Goal: Check status: Check status

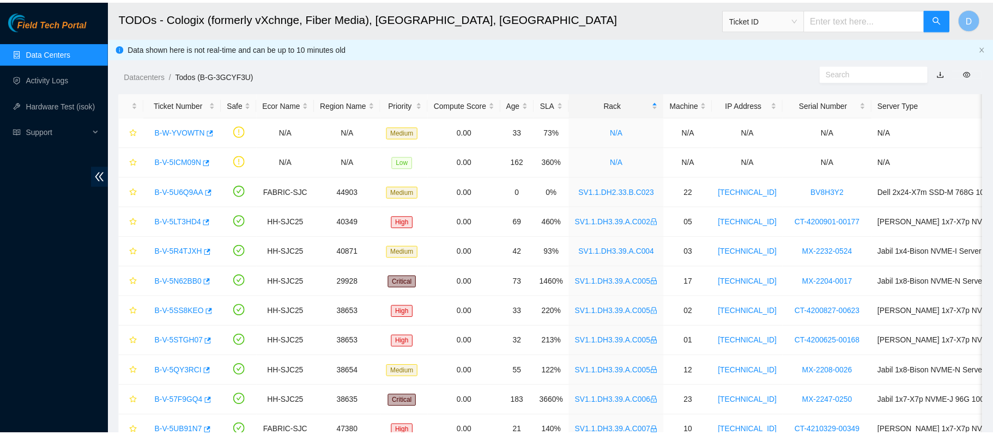
scroll to position [236, 0]
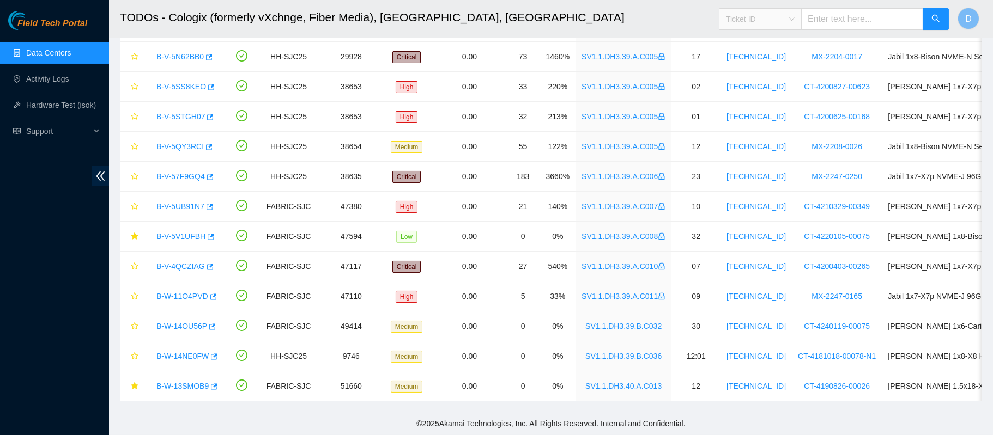
click at [783, 18] on span "Ticket ID" at bounding box center [760, 19] width 69 height 16
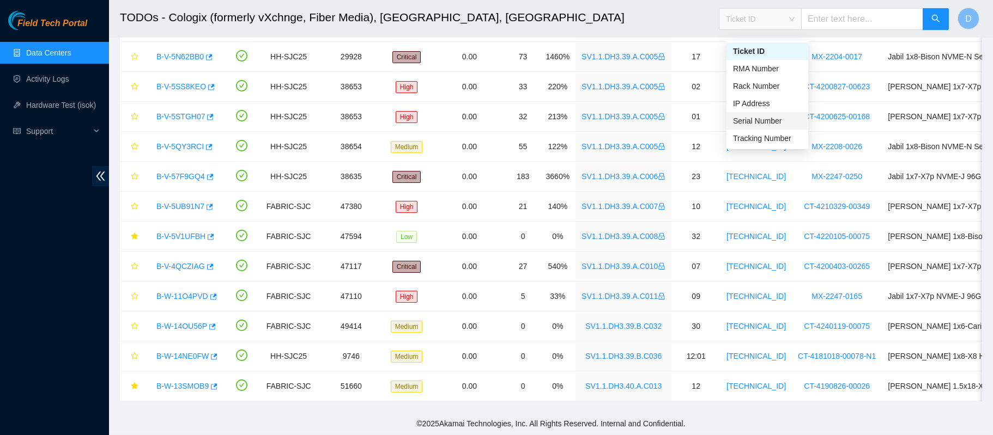
click at [762, 115] on div "Serial Number" at bounding box center [767, 121] width 69 height 12
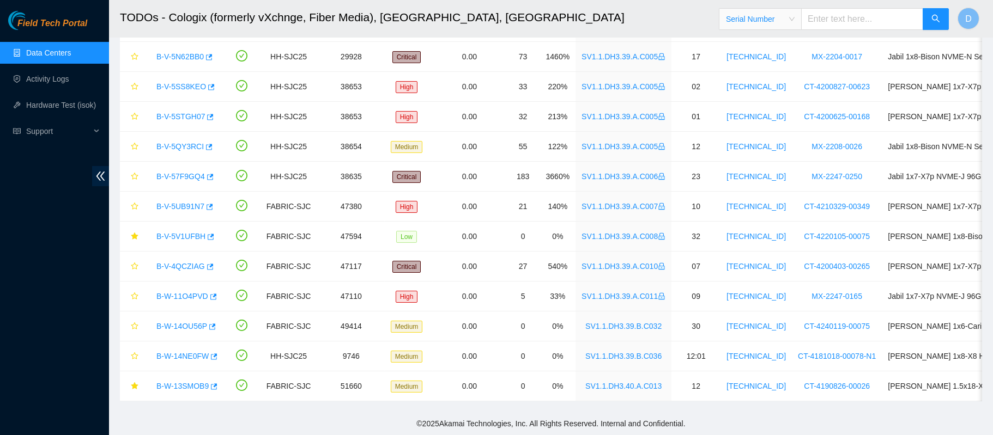
click at [831, 23] on input "text" at bounding box center [862, 19] width 122 height 22
type input "[US_VEHICLE_IDENTIFICATION_NUMBER]"
click at [938, 19] on icon "search" at bounding box center [935, 18] width 9 height 9
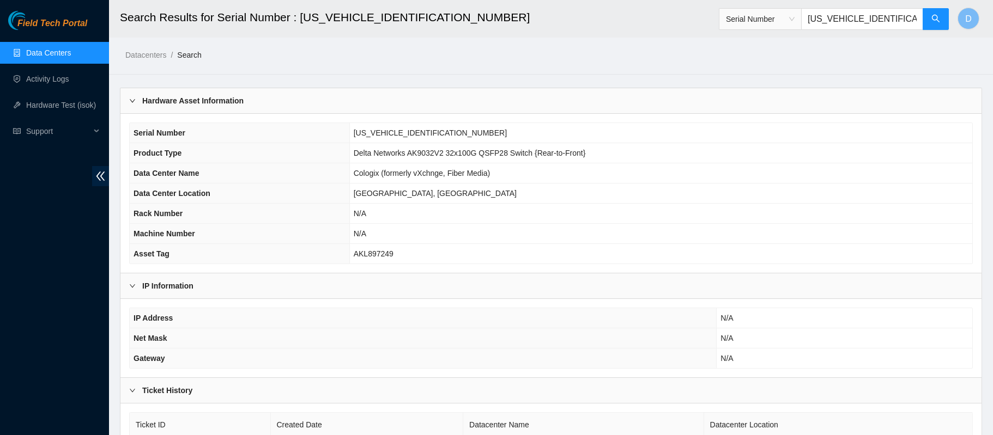
scroll to position [1, 0]
click at [852, 19] on input "[US_VEHICLE_IDENTIFICATION_NUMBER]" at bounding box center [862, 19] width 122 height 22
click at [927, 14] on button "button" at bounding box center [936, 19] width 26 height 22
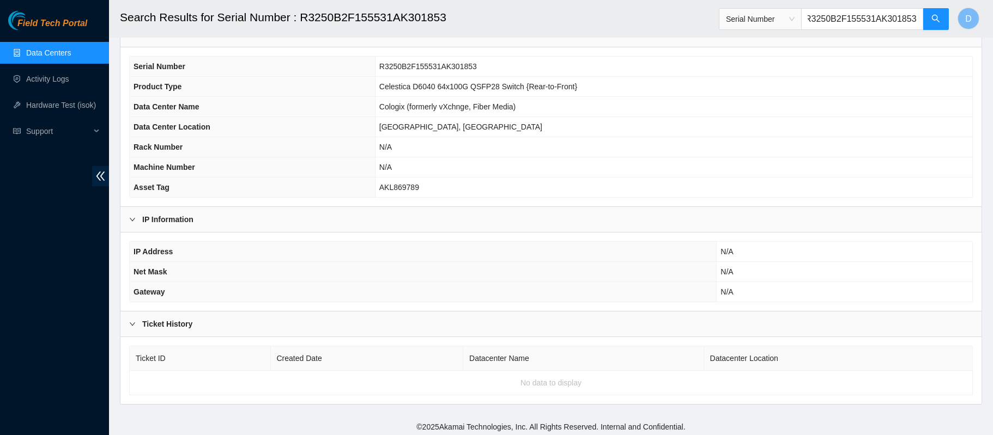
scroll to position [69, 0]
type input "R3250B2F155531AK301853"
click at [40, 48] on link "Data Centers" at bounding box center [48, 52] width 45 height 9
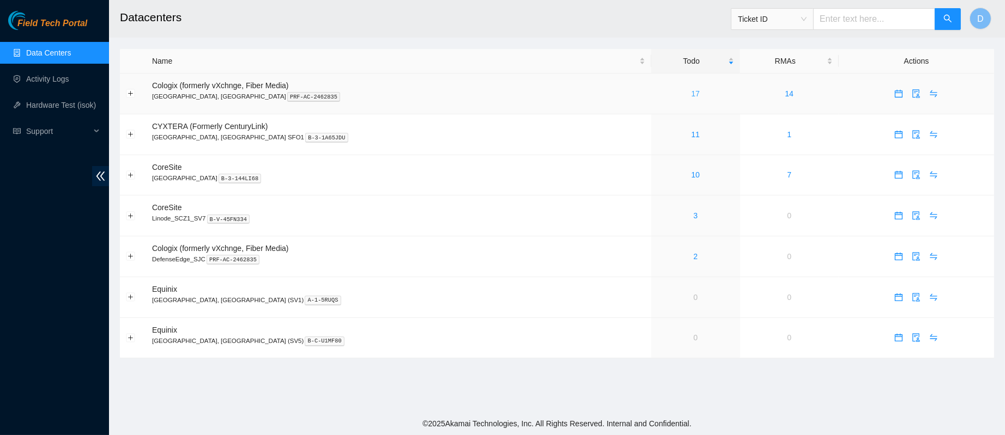
click at [691, 94] on link "17" at bounding box center [695, 93] width 9 height 9
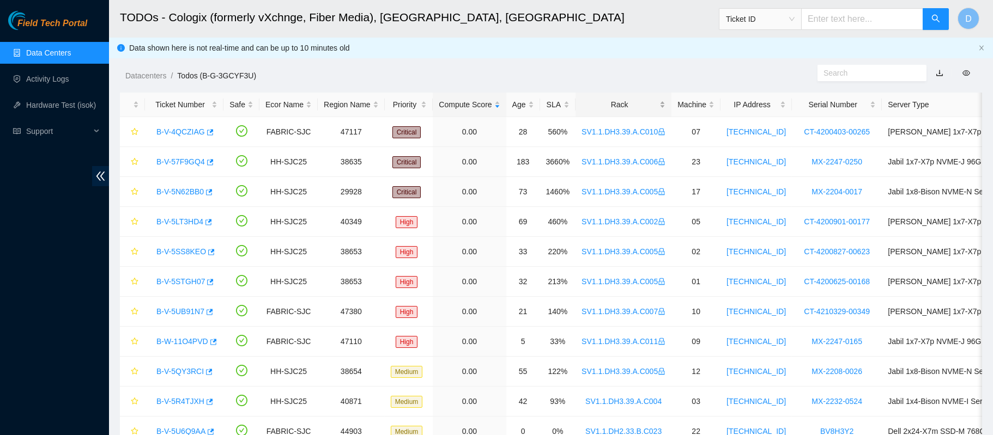
click at [608, 99] on div "Rack" at bounding box center [623, 105] width 84 height 12
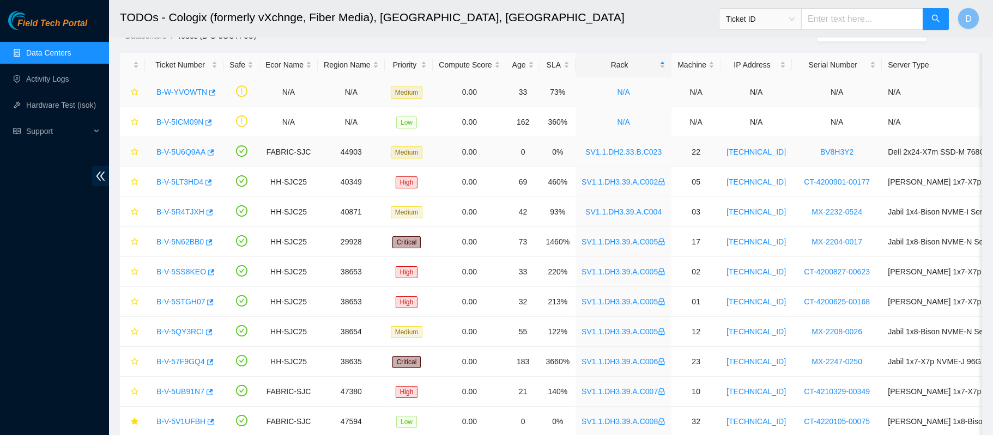
scroll to position [236, 0]
